Goal: Find specific page/section: Find specific page/section

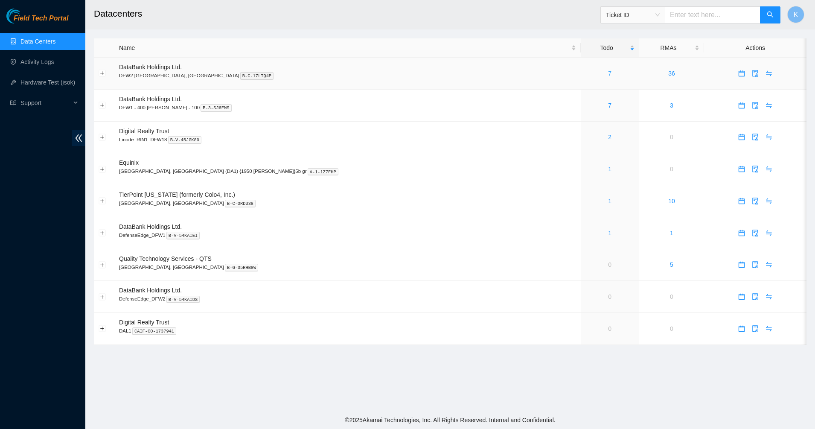
click at [608, 75] on link "7" at bounding box center [609, 73] width 3 height 7
click at [608, 202] on link "1" at bounding box center [609, 200] width 3 height 7
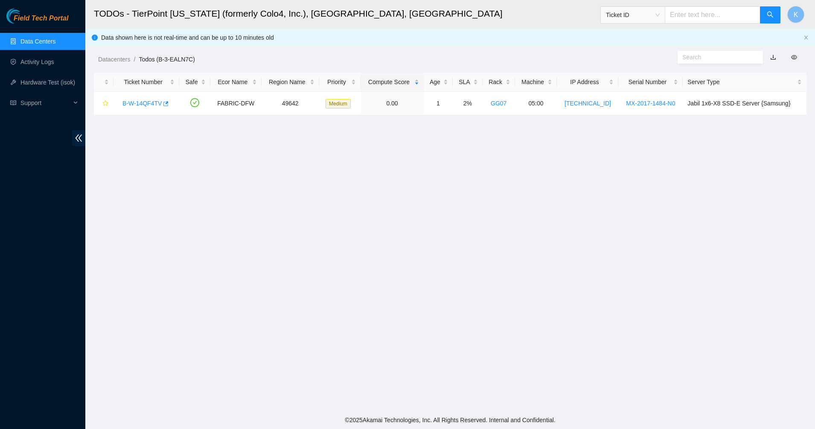
click at [20, 38] on link "Data Centers" at bounding box center [37, 41] width 35 height 7
